Goal: Task Accomplishment & Management: Manage account settings

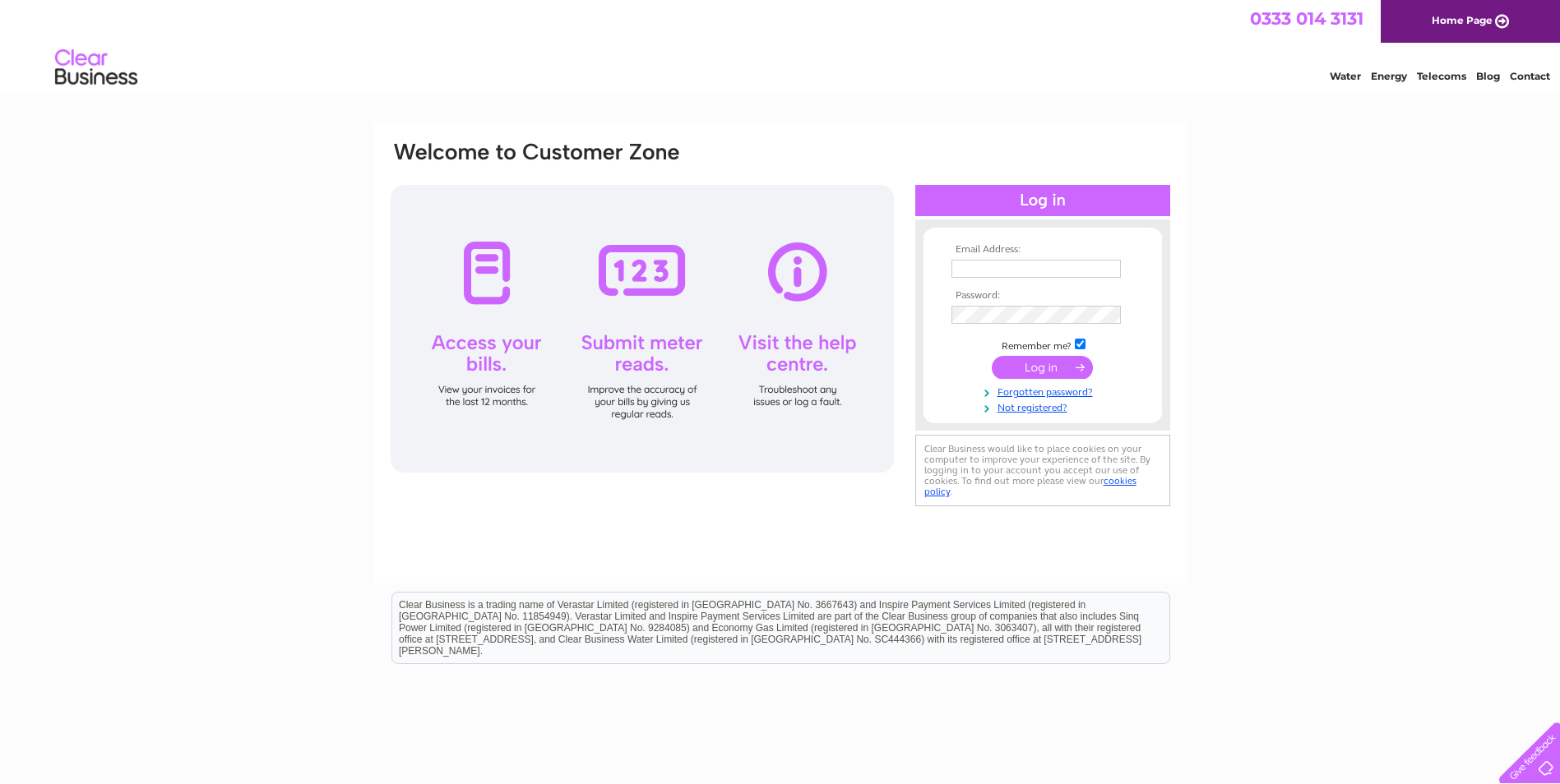
click at [983, 262] on input "text" at bounding box center [1036, 268] width 169 height 18
type input "[EMAIL_ADDRESS][DOMAIN_NAME]"
click at [1020, 369] on input "submit" at bounding box center [1043, 367] width 101 height 23
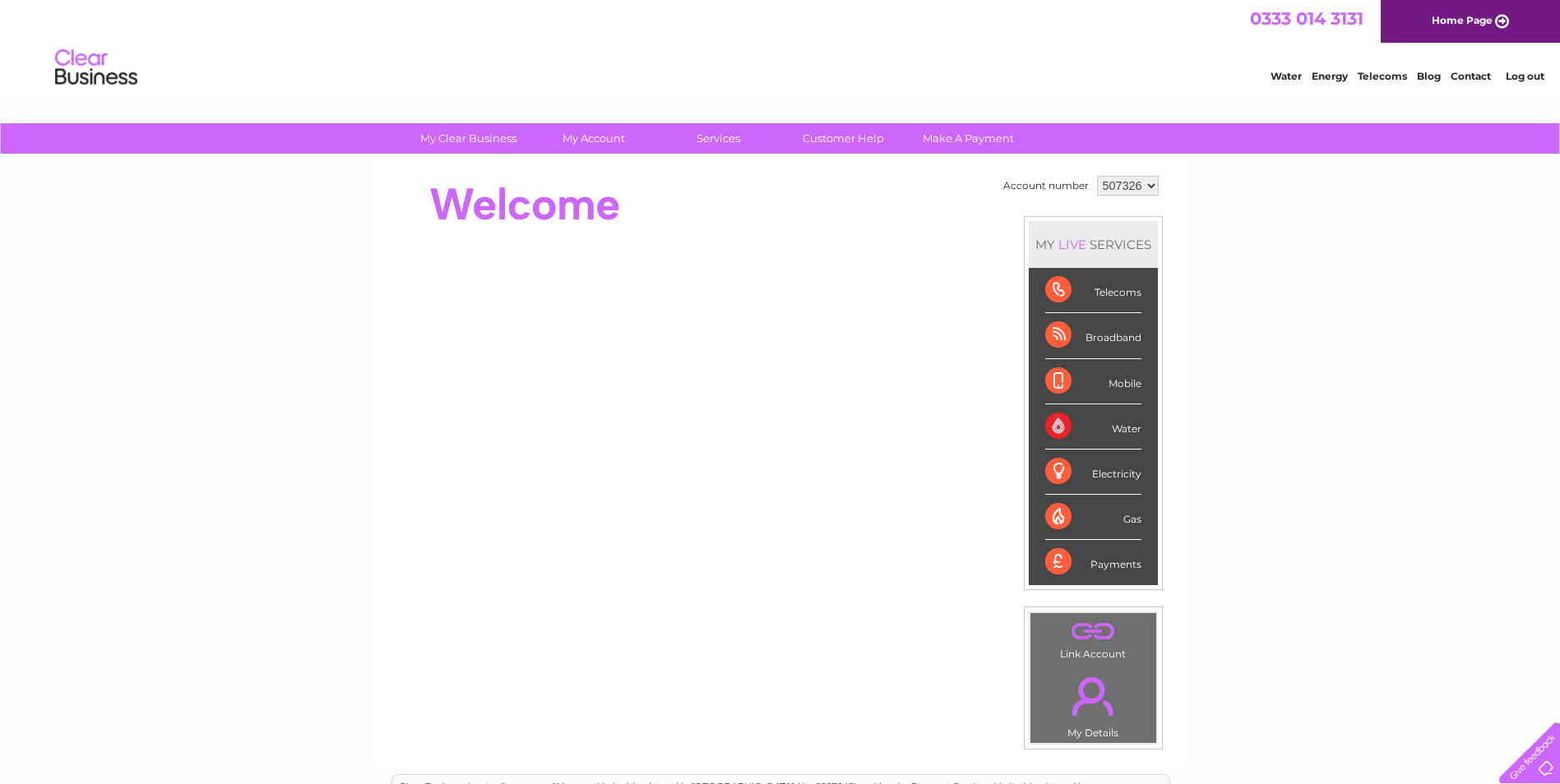
click at [1125, 179] on select "507326 904407" at bounding box center [1128, 185] width 62 height 20
select select "904407"
click at [1097, 176] on select "507326 904407" at bounding box center [1128, 185] width 62 height 20
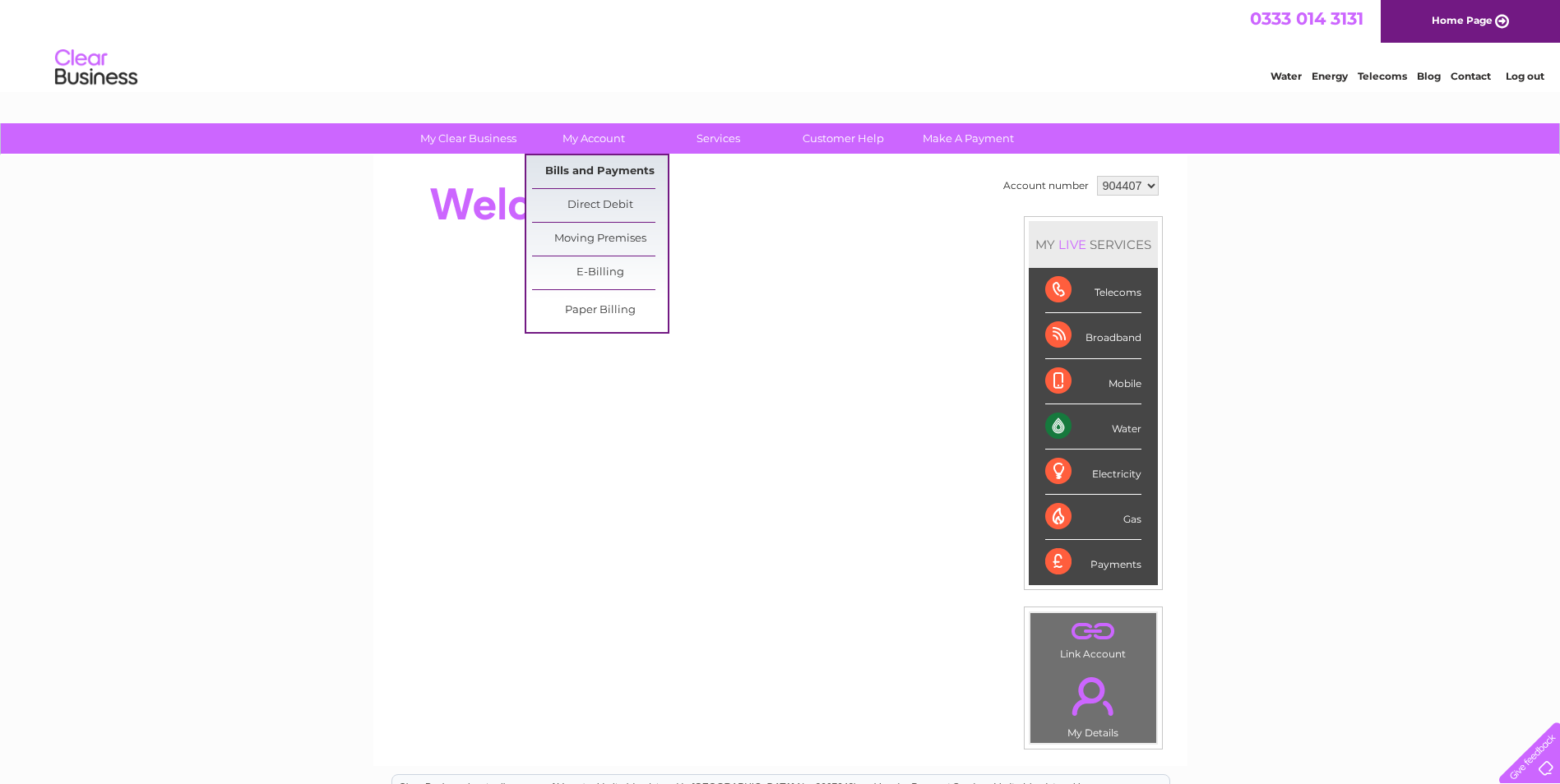
click at [582, 173] on link "Bills and Payments" at bounding box center [600, 172] width 136 height 33
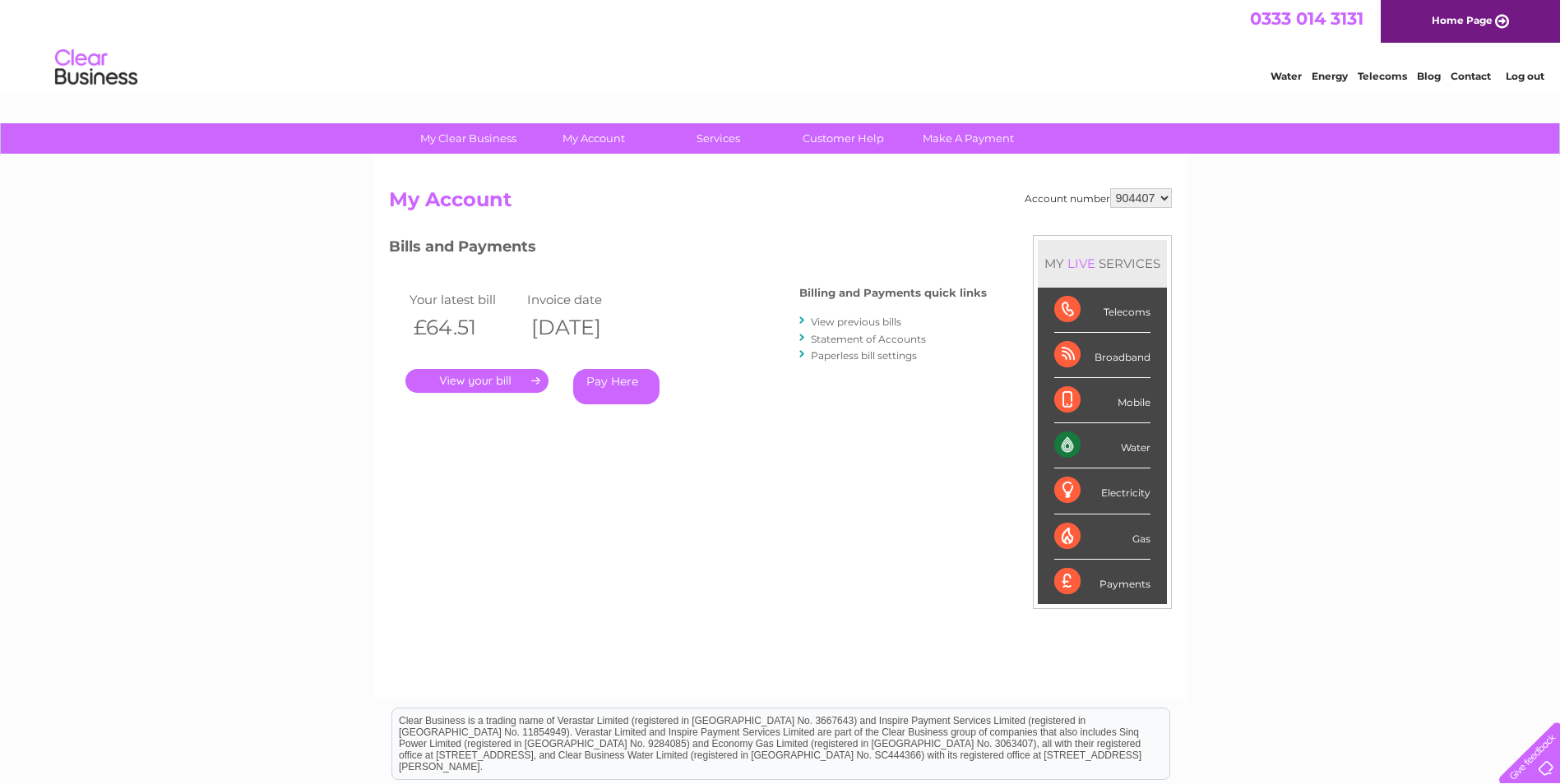
click at [484, 382] on link "." at bounding box center [476, 381] width 143 height 24
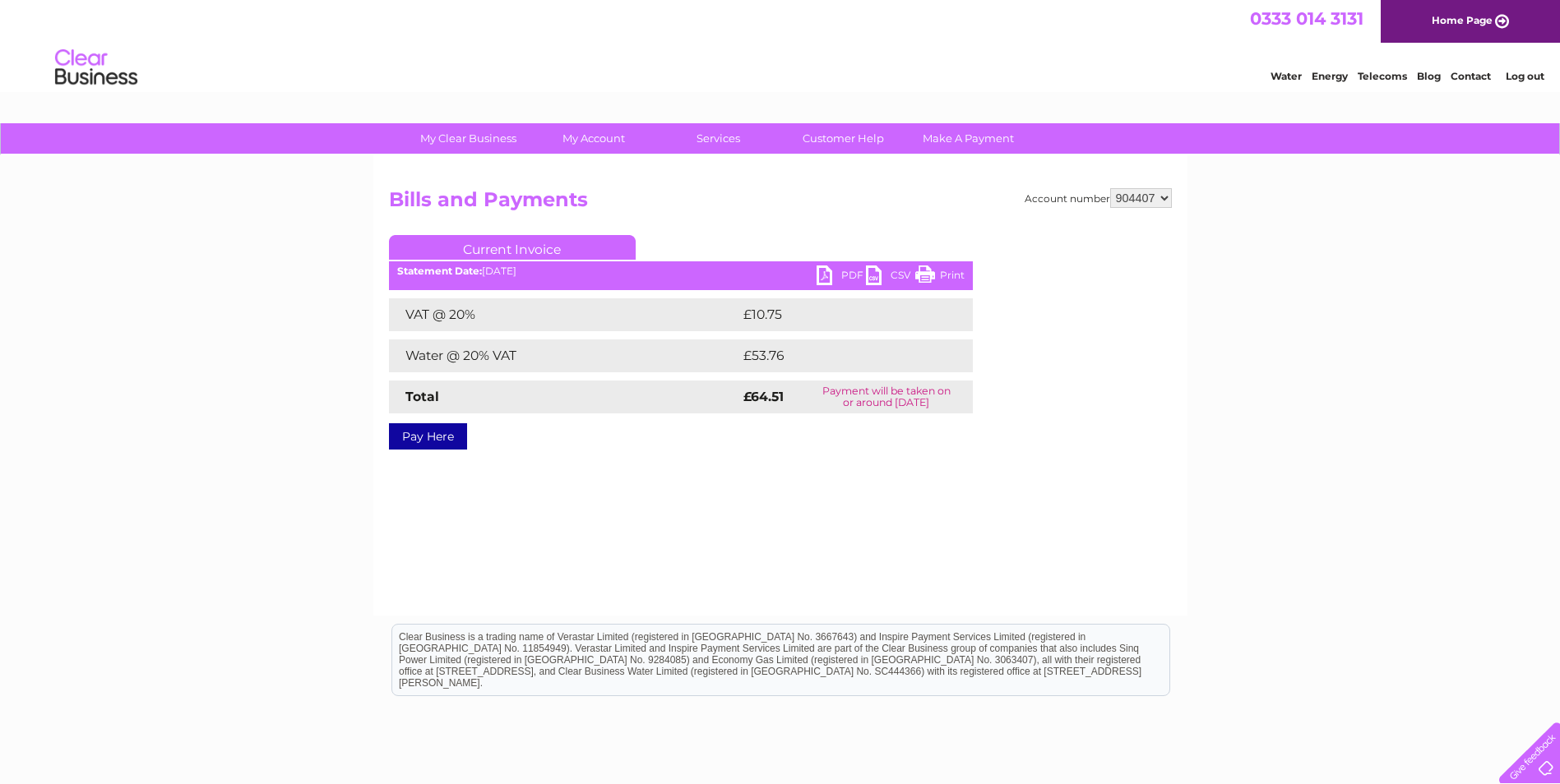
click at [819, 270] on link "PDF" at bounding box center [841, 278] width 49 height 24
click at [1521, 72] on link "Log out" at bounding box center [1525, 75] width 39 height 12
